Goal: Find specific page/section: Find specific page/section

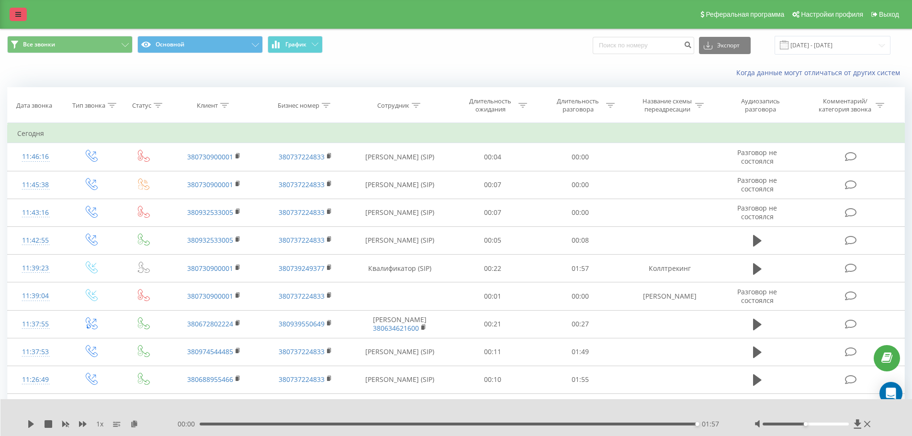
drag, startPoint x: 0, startPoint y: 0, endPoint x: 14, endPoint y: 17, distance: 22.1
click at [14, 17] on link at bounding box center [18, 14] width 17 height 13
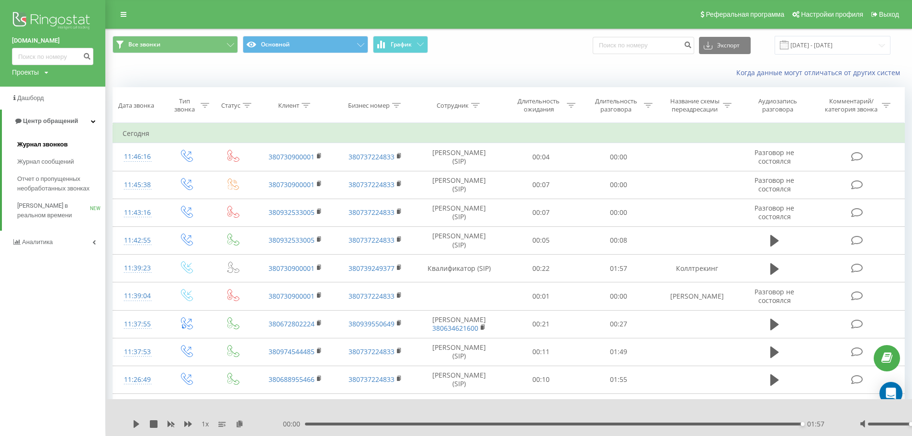
click at [57, 142] on span "Журнал звонков" at bounding box center [42, 145] width 50 height 10
